Goal: Entertainment & Leisure: Consume media (video, audio)

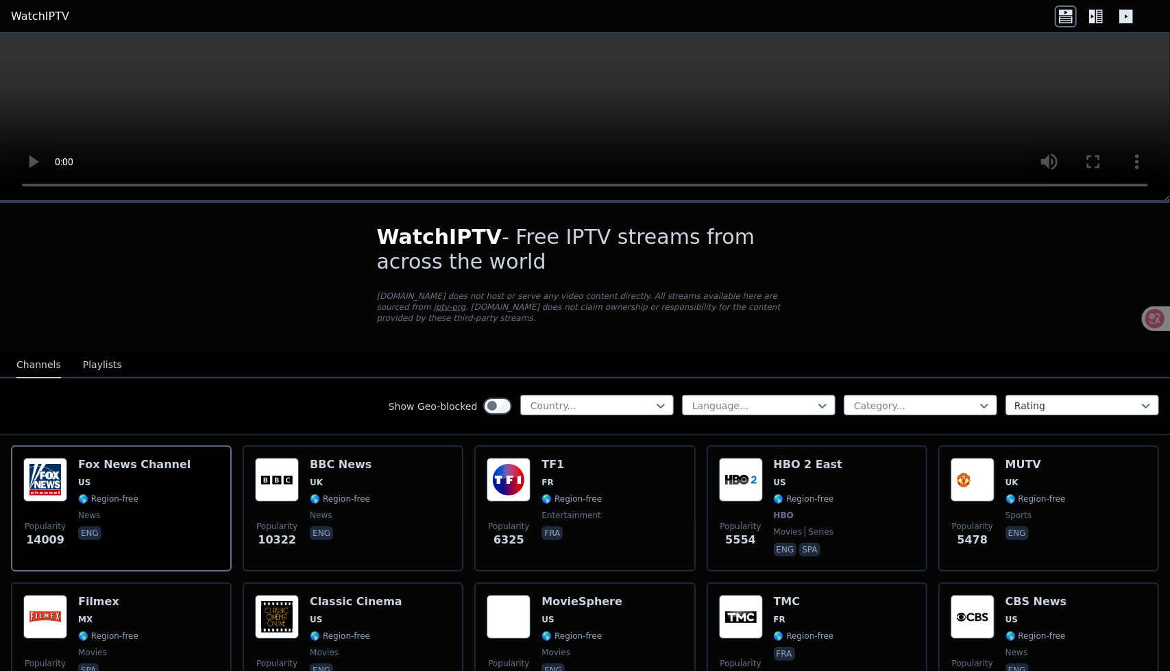
click at [302, 411] on div "Show Geo-blocked Country... Language... Category... Rating" at bounding box center [585, 406] width 1170 height 57
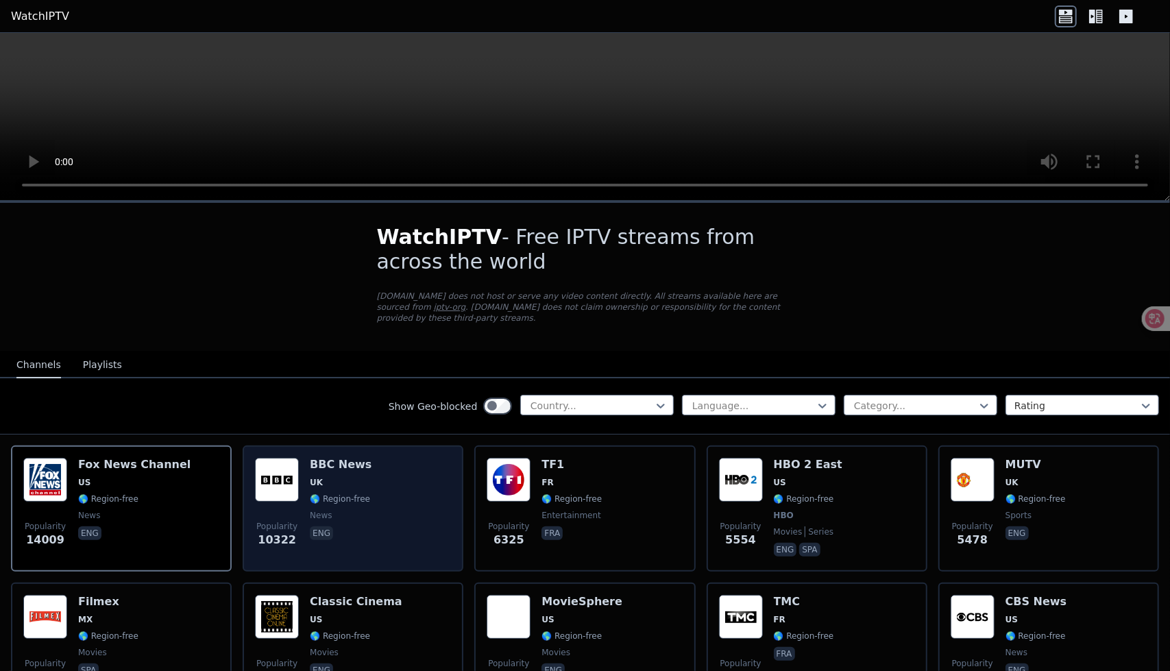
click at [382, 502] on div "Popularity 10322 BBC News UK 🌎 Region-free news eng" at bounding box center [353, 508] width 196 height 101
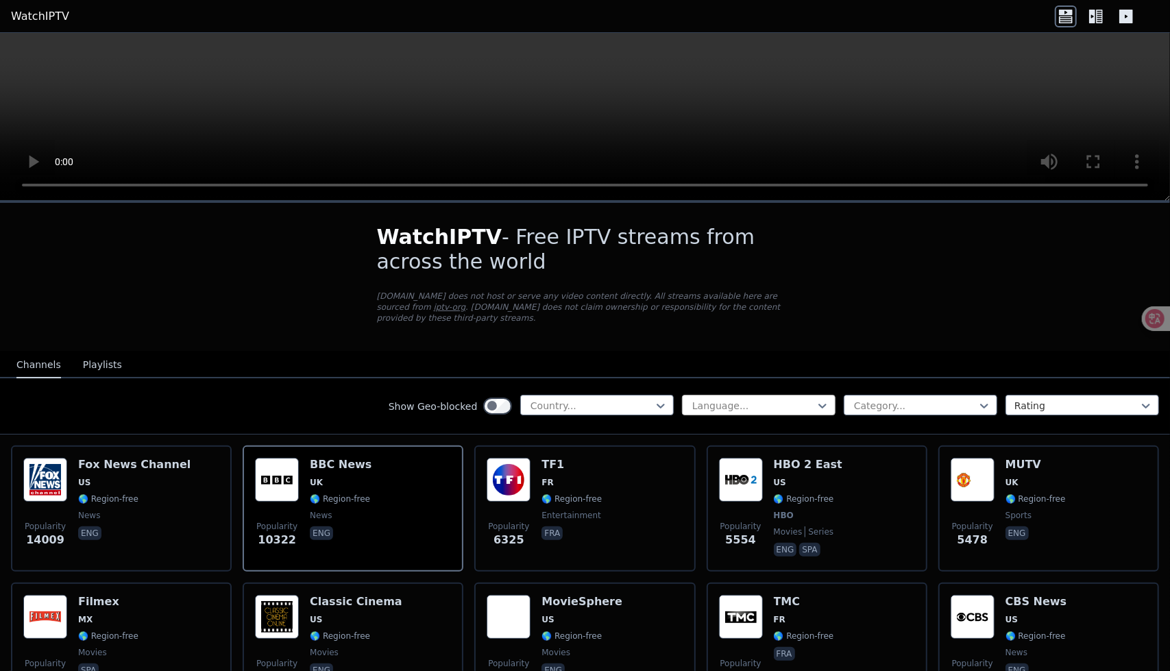
click at [691, 413] on div at bounding box center [753, 406] width 125 height 14
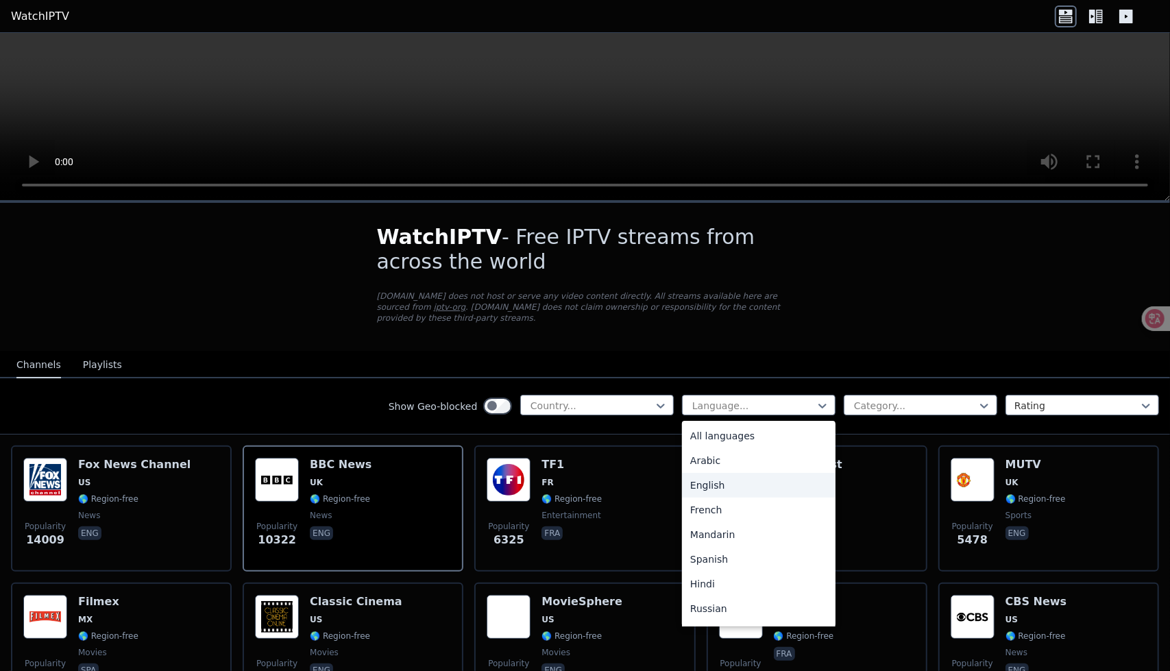
click at [705, 483] on div "English" at bounding box center [759, 485] width 154 height 25
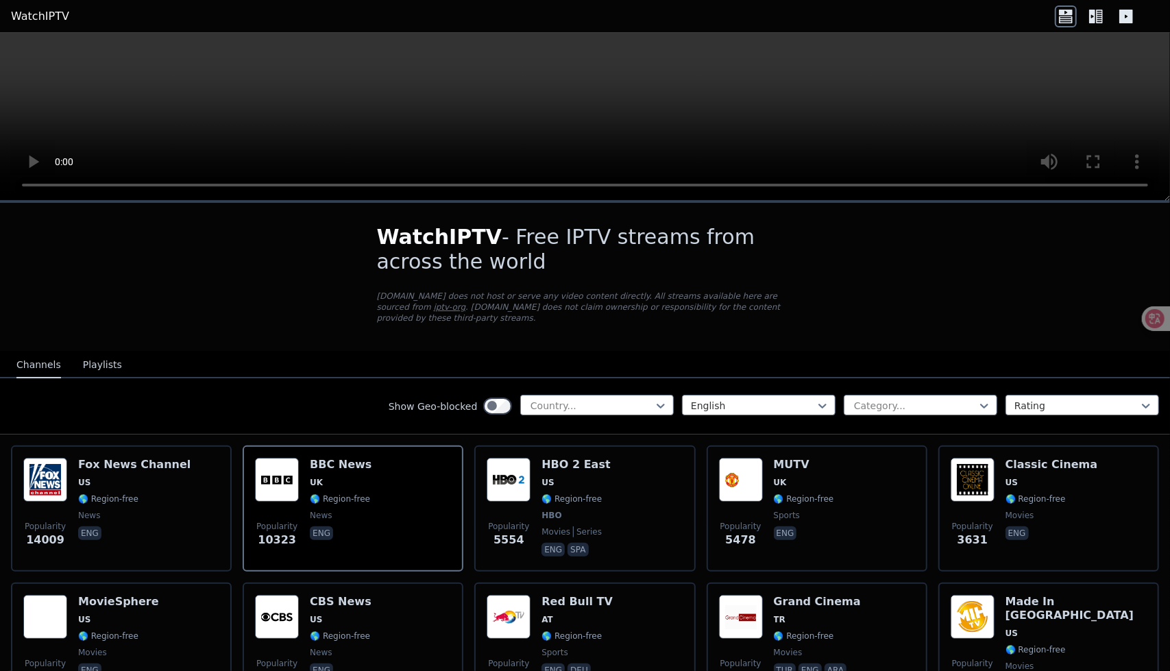
click at [93, 372] on button "Playlists" at bounding box center [102, 365] width 39 height 26
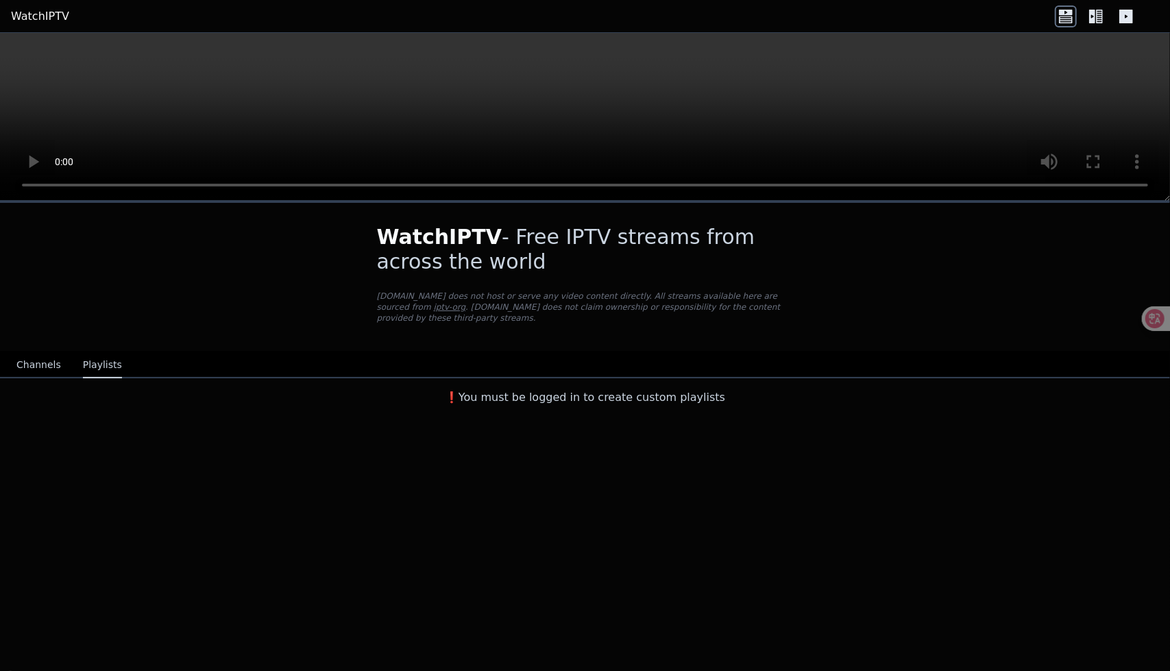
click at [22, 367] on button "Channels" at bounding box center [38, 365] width 45 height 26
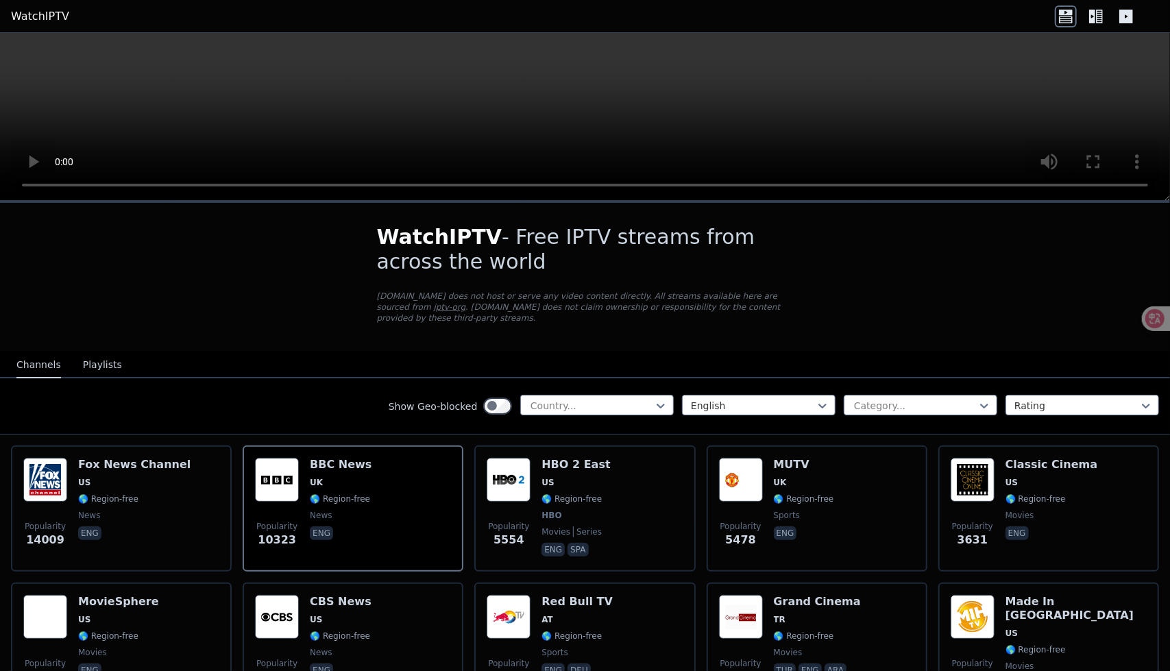
click at [717, 128] on video at bounding box center [585, 117] width 1170 height 168
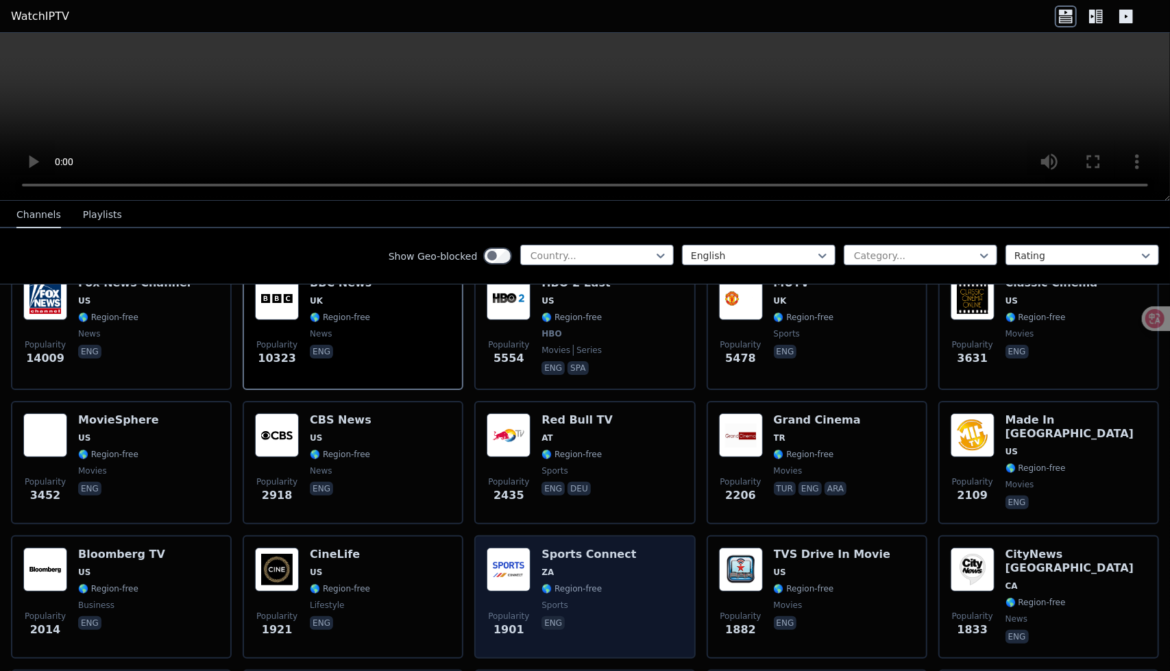
scroll to position [274, 0]
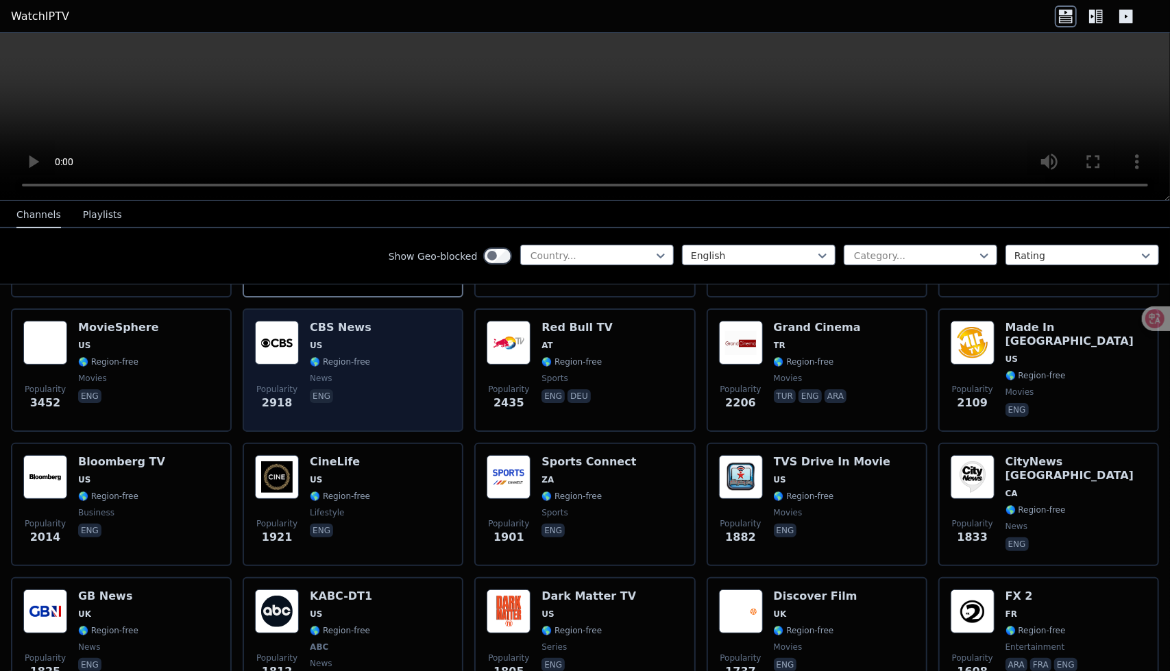
click at [428, 366] on div "Popularity 2918 CBS News US 🌎 Region-free news eng" at bounding box center [353, 370] width 196 height 99
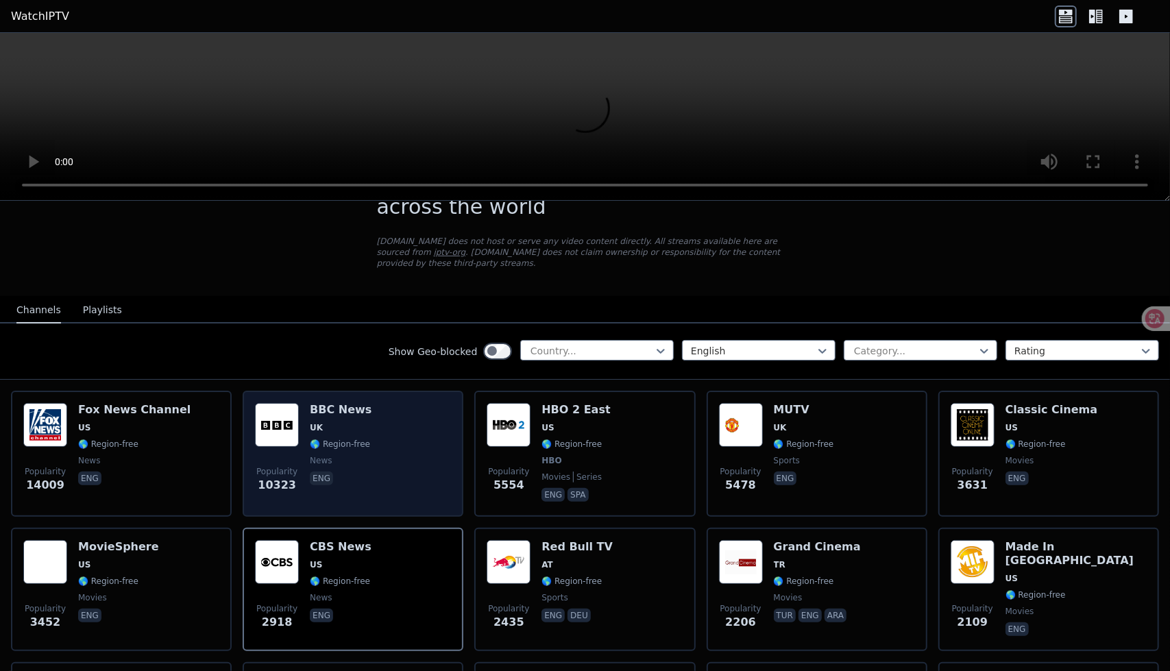
scroll to position [0, 0]
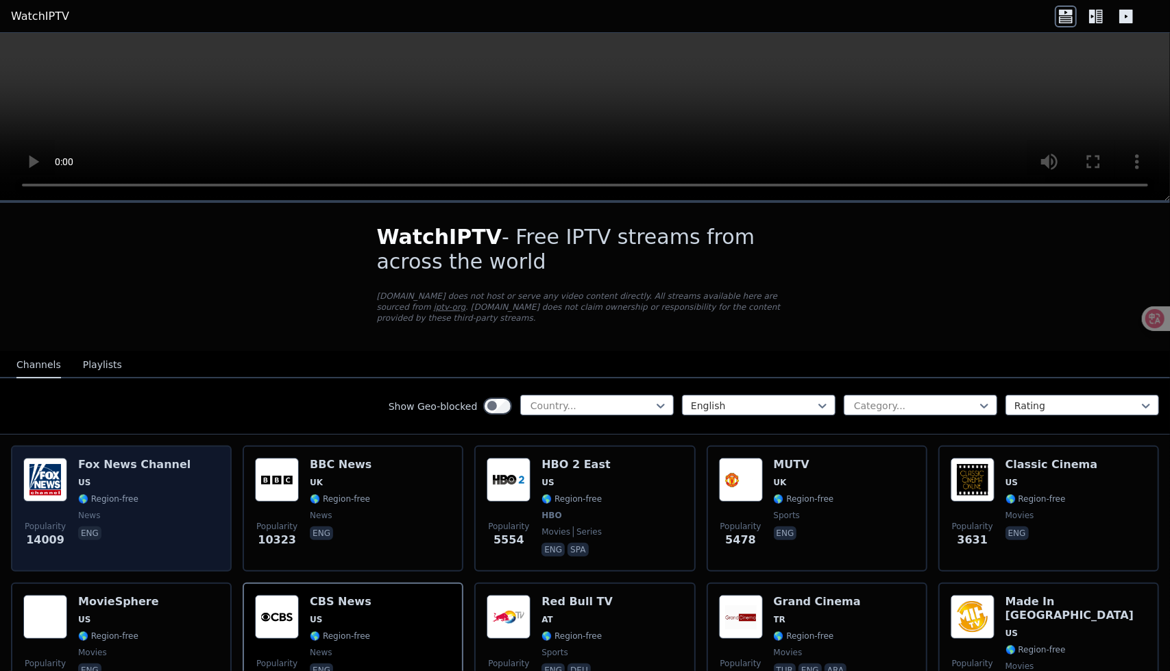
click at [175, 488] on span "US" at bounding box center [134, 482] width 112 height 11
